Goal: Task Accomplishment & Management: Complete application form

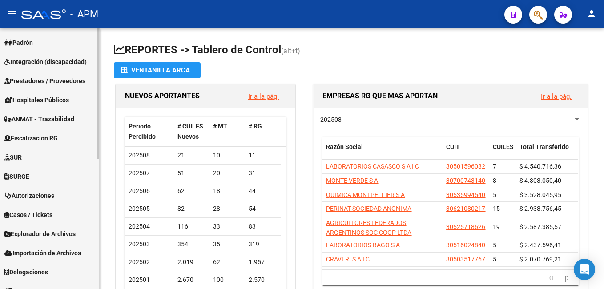
scroll to position [260, 0]
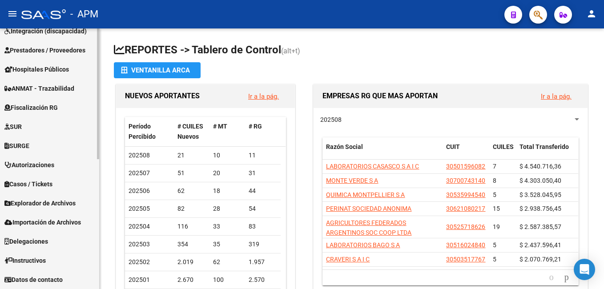
click at [48, 45] on link "Prestadores / Proveedores" at bounding box center [49, 50] width 99 height 19
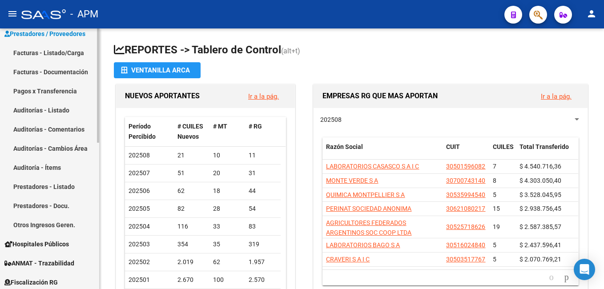
scroll to position [126, 0]
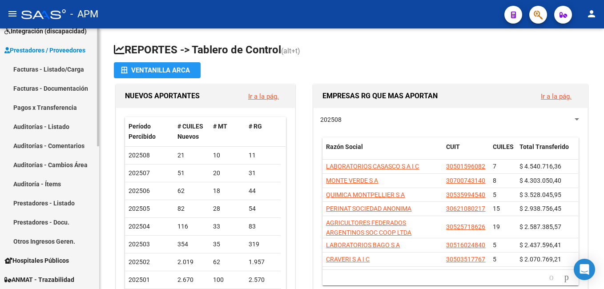
click at [61, 66] on link "Facturas - Listado/Carga" at bounding box center [49, 69] width 99 height 19
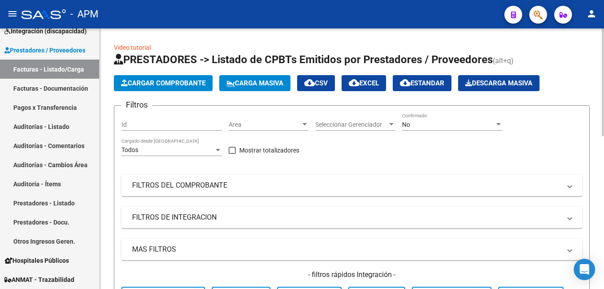
click at [190, 80] on span "Cargar Comprobante" at bounding box center [163, 83] width 85 height 8
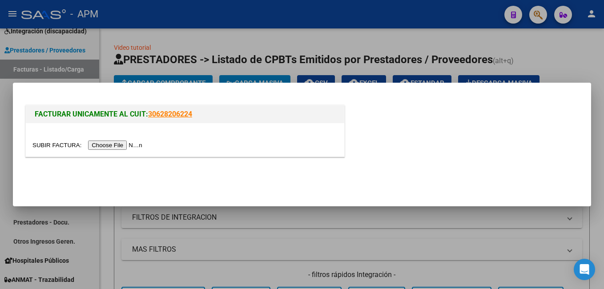
click at [108, 142] on input "file" at bounding box center [88, 145] width 113 height 9
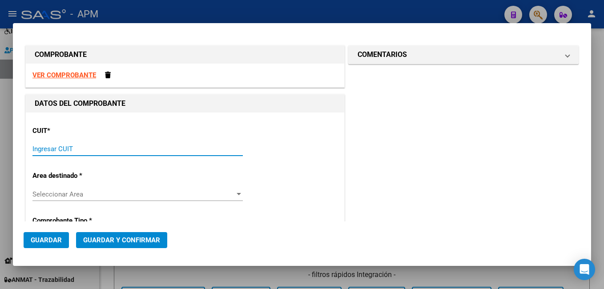
click at [74, 150] on input "Ingresar CUIT" at bounding box center [137, 149] width 211 height 8
paste input "30-99922146-3"
type input "30-99922146-3"
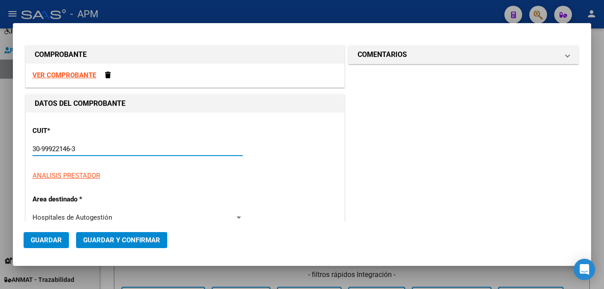
type input "107"
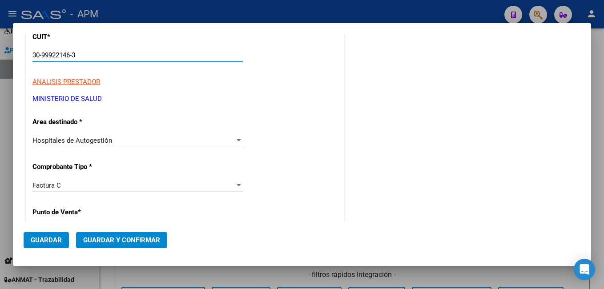
scroll to position [134, 0]
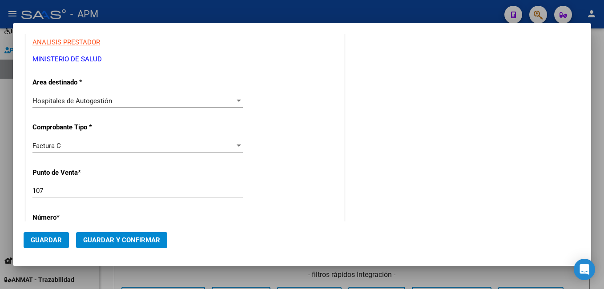
type input "30-99922146-3"
click at [67, 191] on input "107" at bounding box center [137, 191] width 211 height 8
click at [43, 192] on input "105" at bounding box center [137, 191] width 211 height 8
type input "105"
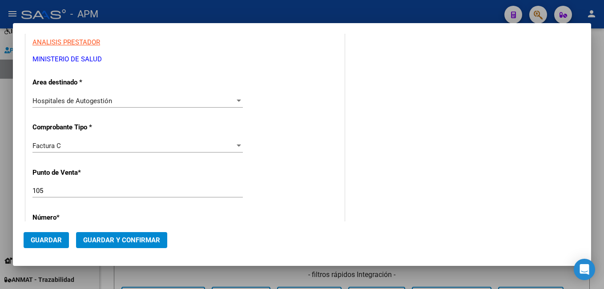
scroll to position [223, 0]
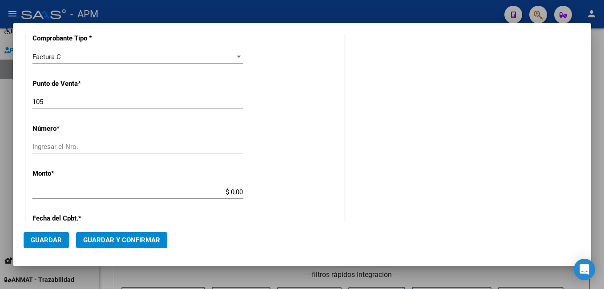
click at [105, 149] on input "Ingresar el Nro." at bounding box center [137, 147] width 211 height 8
type input "3732"
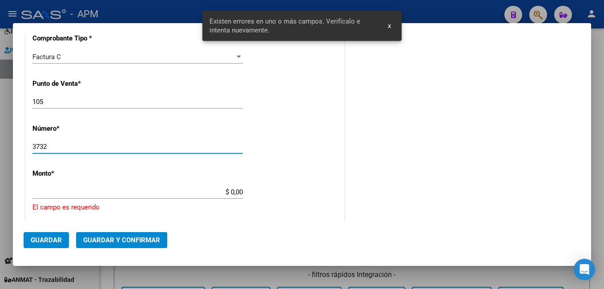
scroll to position [283, 0]
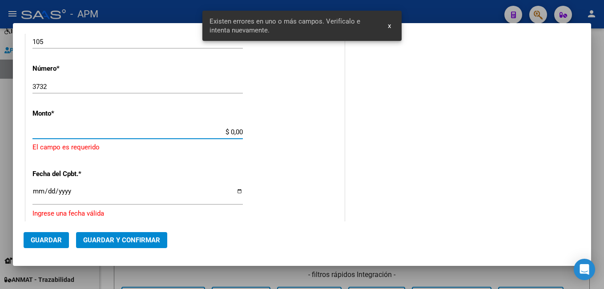
drag, startPoint x: 228, startPoint y: 128, endPoint x: 266, endPoint y: 135, distance: 38.1
click at [266, 135] on div "CUIT * 30-99922146-3 Ingresar CUIT ANALISIS PRESTADOR MINISTERIO DE [PERSON_NAM…" at bounding box center [185, 156] width 319 height 652
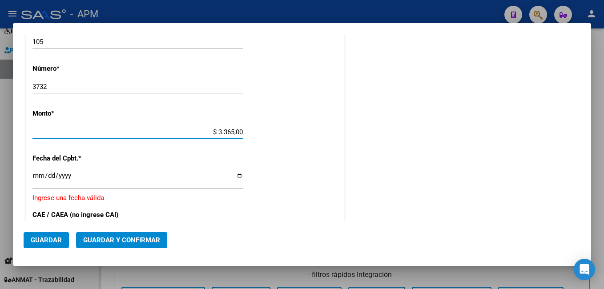
type input "$ 33.650,06"
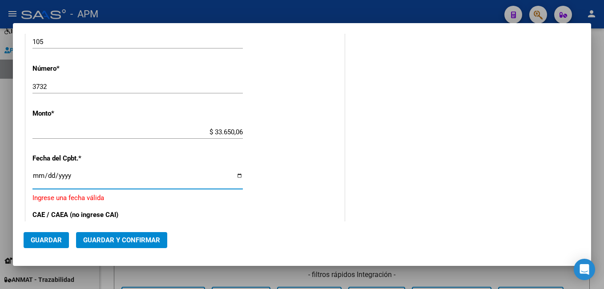
click at [36, 174] on input "Ingresar la fecha" at bounding box center [137, 179] width 211 height 14
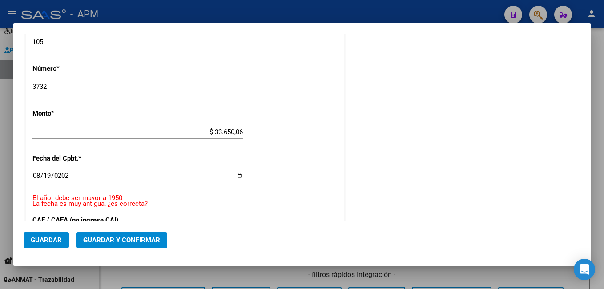
type input "[DATE]"
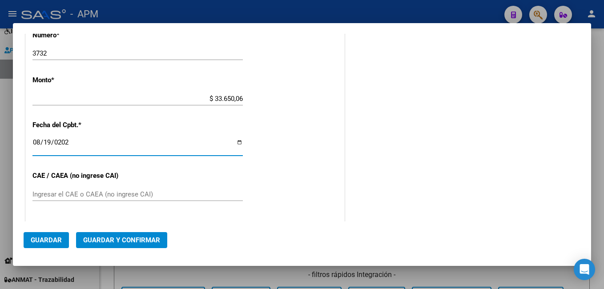
scroll to position [372, 0]
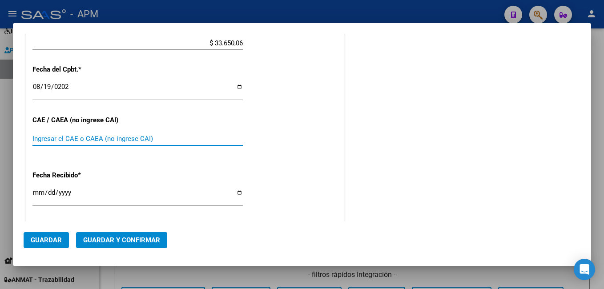
click at [62, 137] on input "Ingresar el CAE o CAEA (no ingrese CAI)" at bounding box center [137, 139] width 211 height 8
paste input "75333811172730"
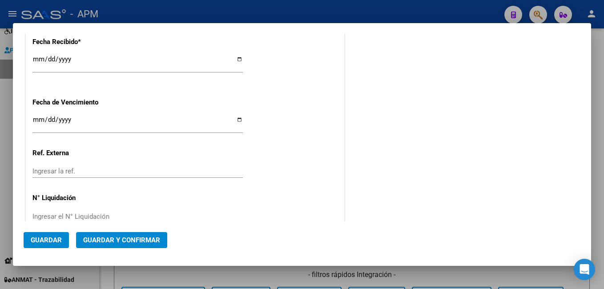
scroll to position [524, 0]
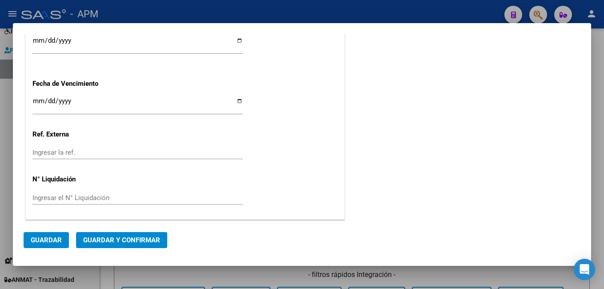
type input "75333811172730"
click at [121, 239] on span "Guardar y Confirmar" at bounding box center [121, 240] width 77 height 8
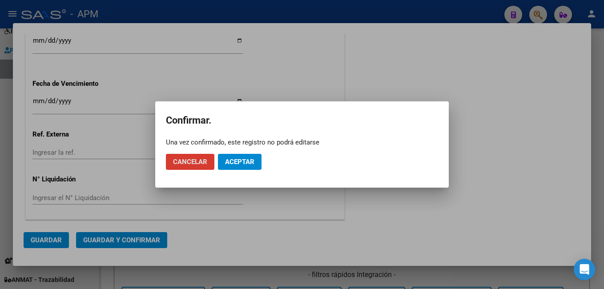
click at [247, 158] on button "Aceptar" at bounding box center [240, 162] width 44 height 16
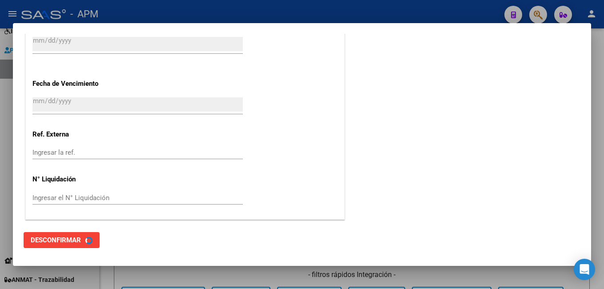
scroll to position [0, 0]
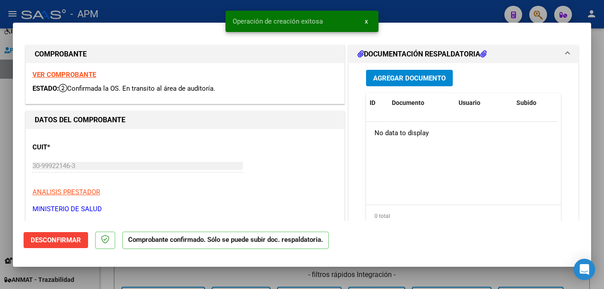
type input "$ 0,00"
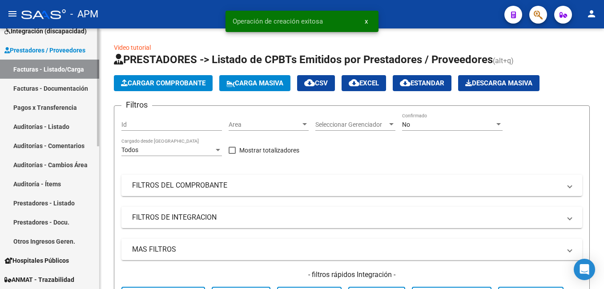
click at [45, 126] on link "Auditorías - Listado" at bounding box center [49, 126] width 99 height 19
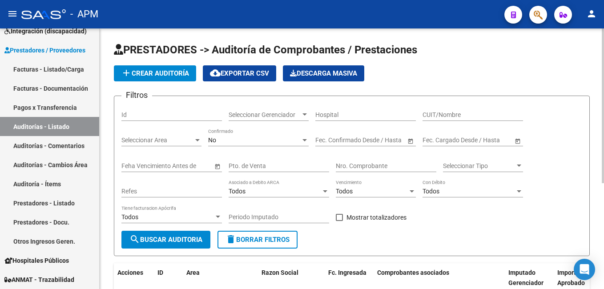
click at [179, 74] on span "add Crear Auditoría" at bounding box center [155, 73] width 68 height 8
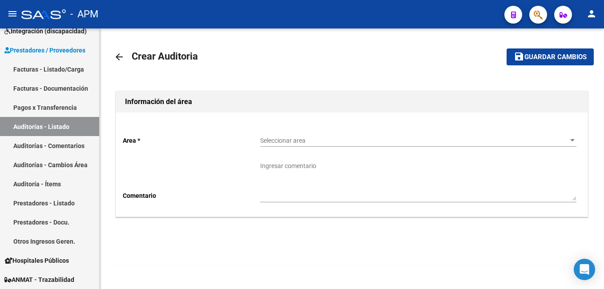
click at [352, 140] on span "Seleccionar area" at bounding box center [414, 141] width 308 height 8
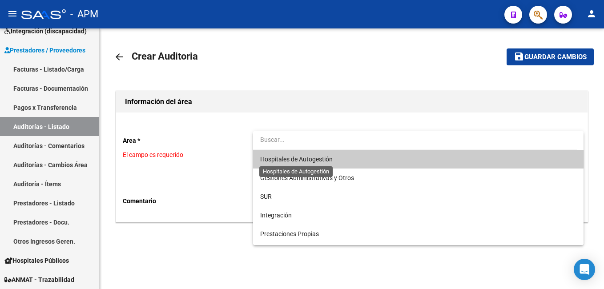
click at [328, 160] on span "Hospitales de Autogestión" at bounding box center [296, 159] width 73 height 7
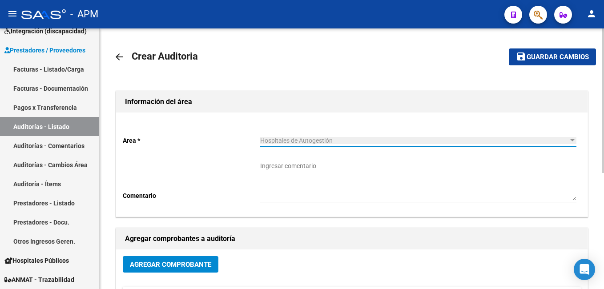
click at [178, 263] on span "Agregar Comprobante" at bounding box center [170, 265] width 81 height 8
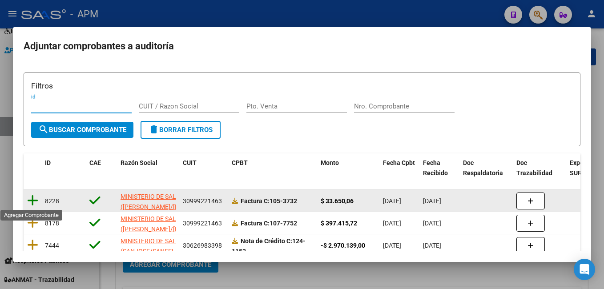
click at [32, 202] on icon at bounding box center [32, 201] width 11 height 12
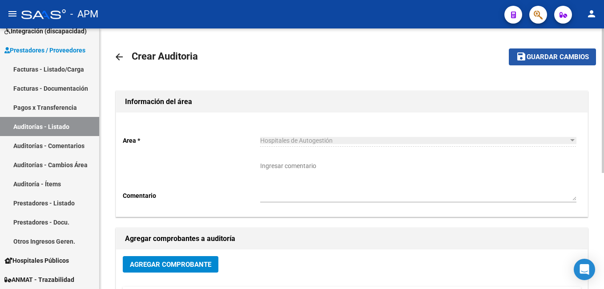
click at [560, 57] on span "Guardar cambios" at bounding box center [558, 57] width 62 height 8
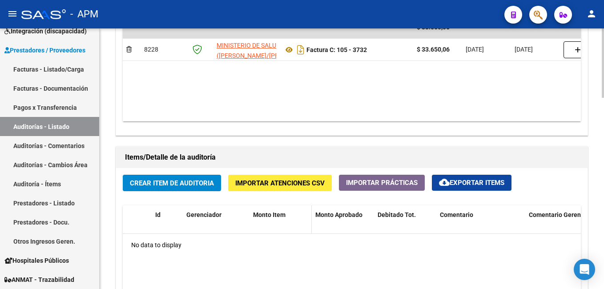
scroll to position [534, 0]
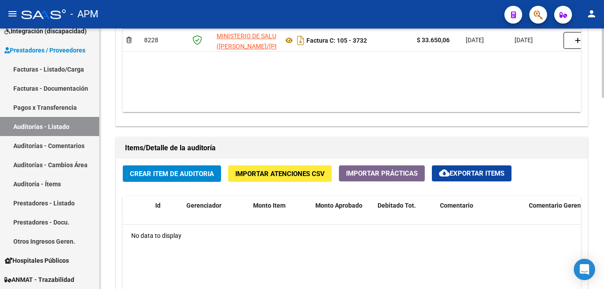
click at [194, 172] on span "Crear Item de Auditoria" at bounding box center [172, 174] width 84 height 8
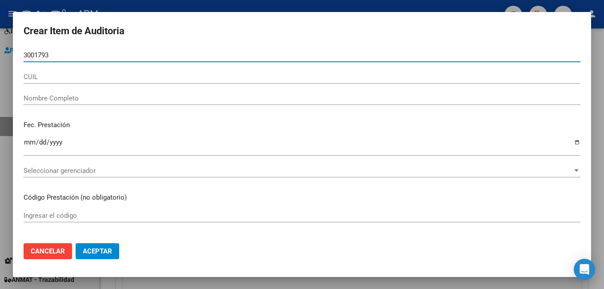
type input "30017937"
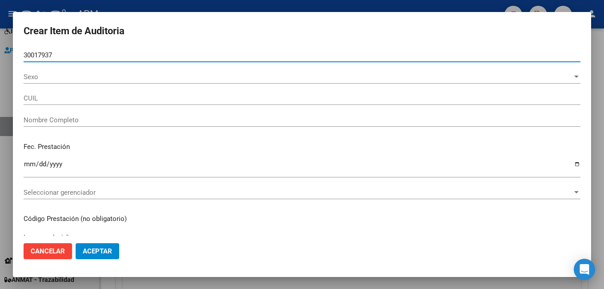
type input "27300179377"
type input "[PERSON_NAME] [PERSON_NAME]"
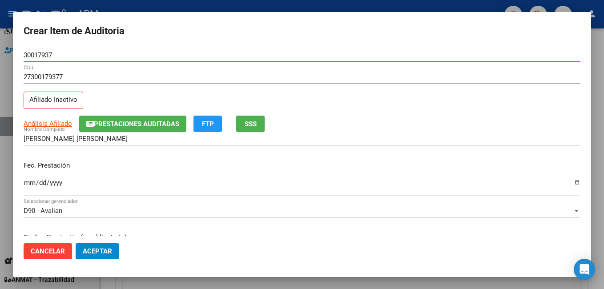
type input "30017937"
click at [32, 180] on input "Ingresar la fecha" at bounding box center [302, 186] width 557 height 14
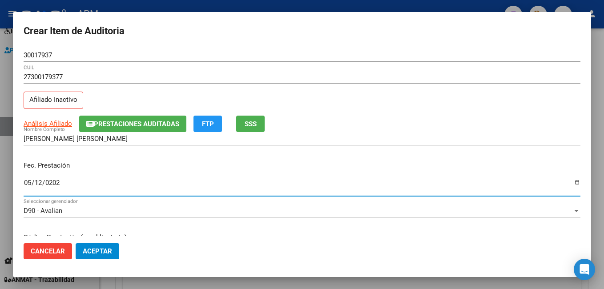
type input "[DATE]"
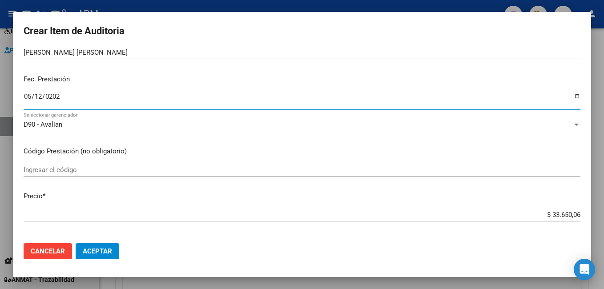
scroll to position [134, 0]
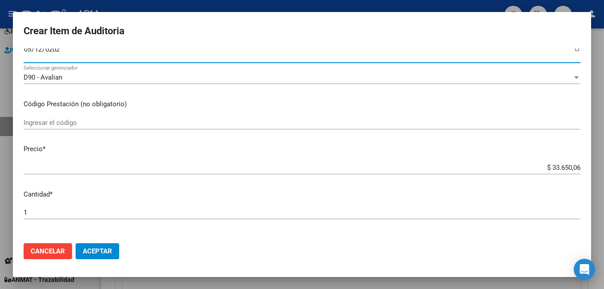
click at [53, 125] on input "Ingresar el código" at bounding box center [302, 123] width 557 height 8
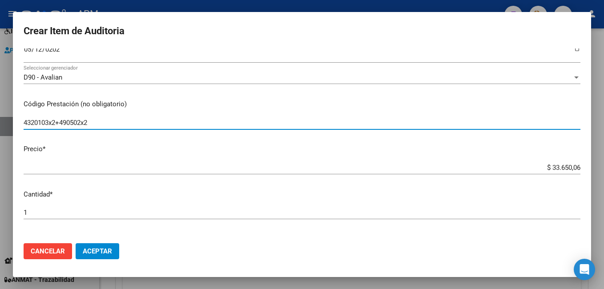
type input "4320103x2+490502x2"
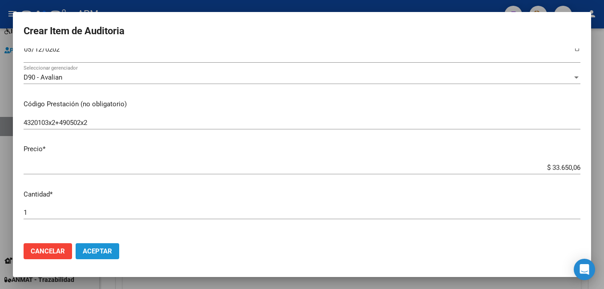
click at [104, 248] on span "Aceptar" at bounding box center [97, 251] width 29 height 8
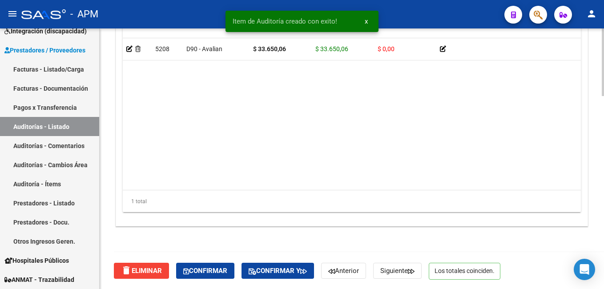
scroll to position [745, 0]
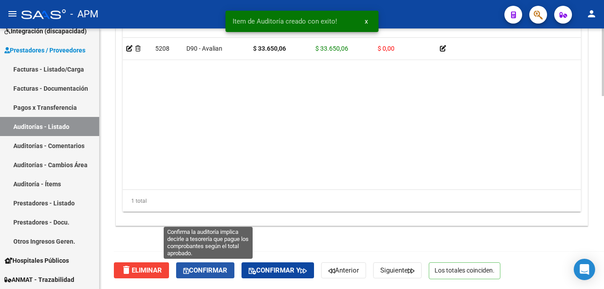
click at [211, 268] on span "Confirmar" at bounding box center [205, 271] width 44 height 8
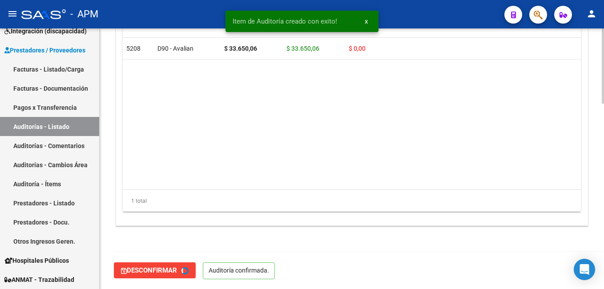
type input "202508"
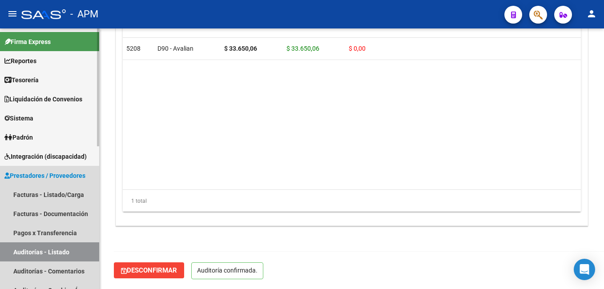
click at [65, 252] on link "Auditorías - Listado" at bounding box center [49, 252] width 99 height 19
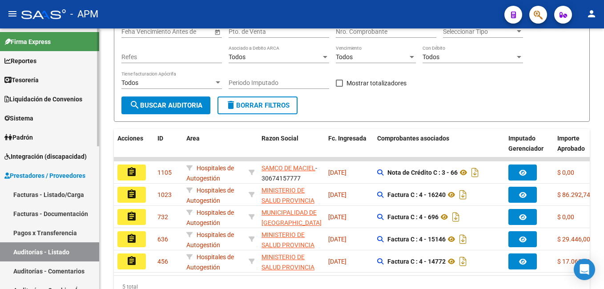
click at [49, 56] on link "Reportes" at bounding box center [49, 60] width 99 height 19
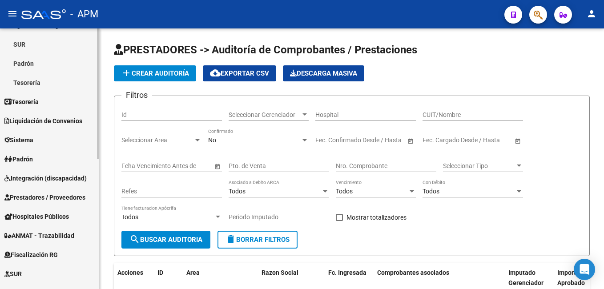
scroll to position [134, 0]
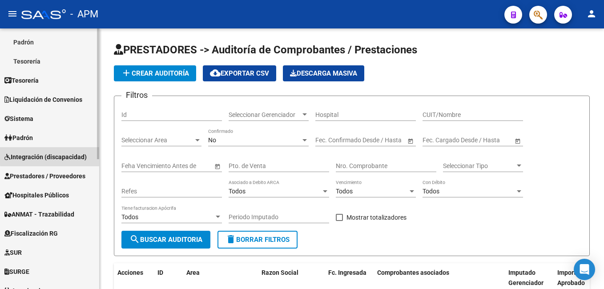
click at [53, 156] on span "Integración (discapacidad)" at bounding box center [45, 157] width 82 height 10
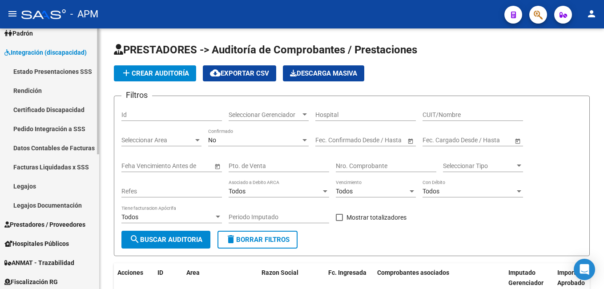
scroll to position [89, 0]
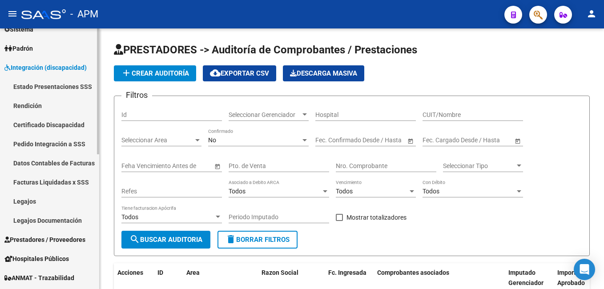
click at [41, 105] on link "Rendición" at bounding box center [49, 105] width 99 height 19
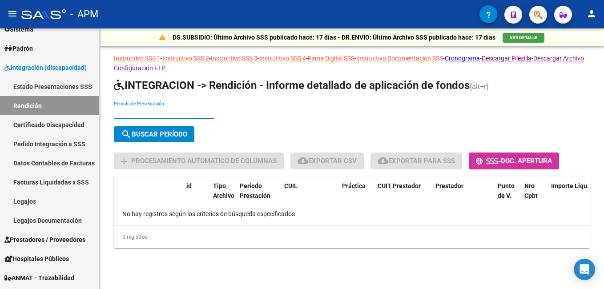
click at [168, 113] on input "Periodo de Presentación" at bounding box center [164, 113] width 101 height 8
type input "202505"
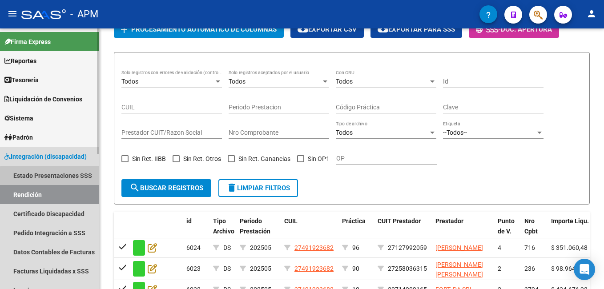
click at [56, 177] on link "Estado Presentaciones SSS" at bounding box center [49, 175] width 99 height 19
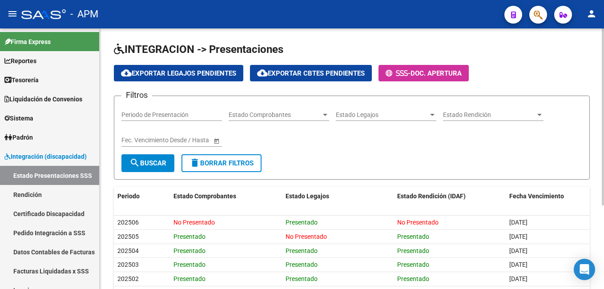
scroll to position [123, 0]
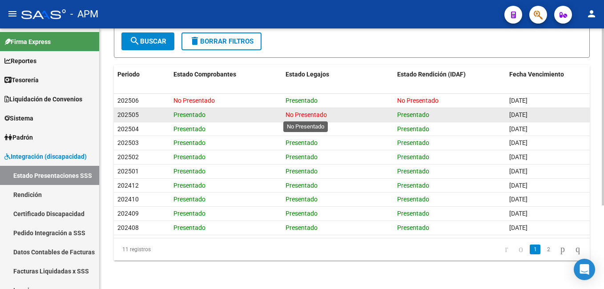
drag, startPoint x: 288, startPoint y: 112, endPoint x: 325, endPoint y: 117, distance: 37.7
click at [325, 117] on span "No Presentado" at bounding box center [306, 114] width 41 height 7
drag, startPoint x: 325, startPoint y: 117, endPoint x: 308, endPoint y: 118, distance: 17.4
click at [308, 118] on div "No Presentado" at bounding box center [338, 115] width 105 height 10
drag, startPoint x: 287, startPoint y: 111, endPoint x: 328, endPoint y: 113, distance: 40.5
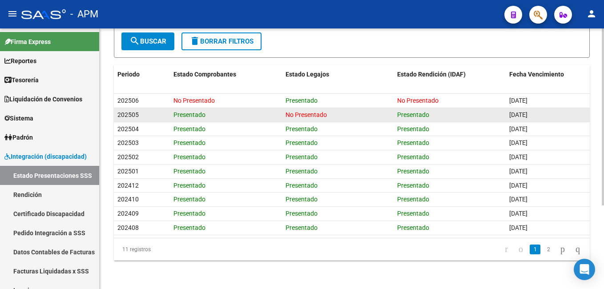
click at [328, 113] on div "No Presentado" at bounding box center [338, 115] width 105 height 10
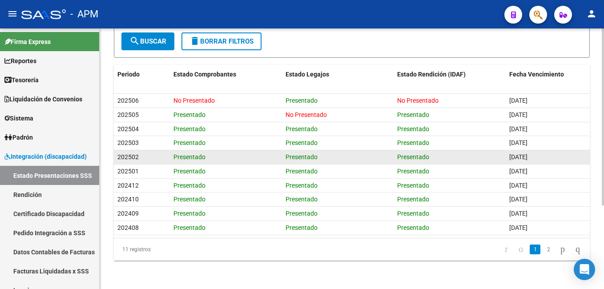
drag, startPoint x: 328, startPoint y: 113, endPoint x: 345, endPoint y: 161, distance: 51.0
click at [345, 161] on div "Presentado" at bounding box center [338, 157] width 105 height 10
